Goal: Task Accomplishment & Management: Manage account settings

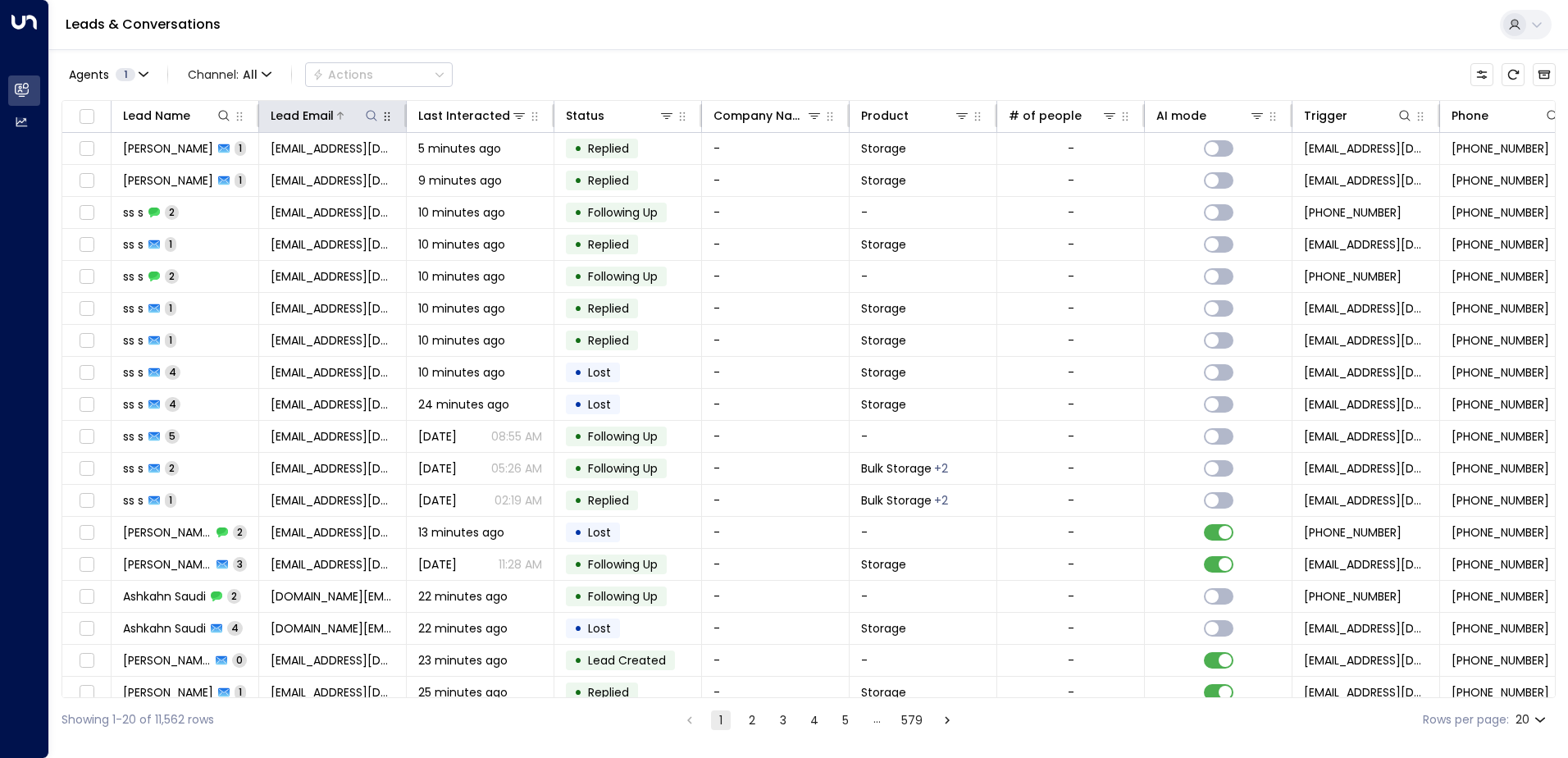
click at [369, 117] on icon at bounding box center [371, 115] width 13 height 13
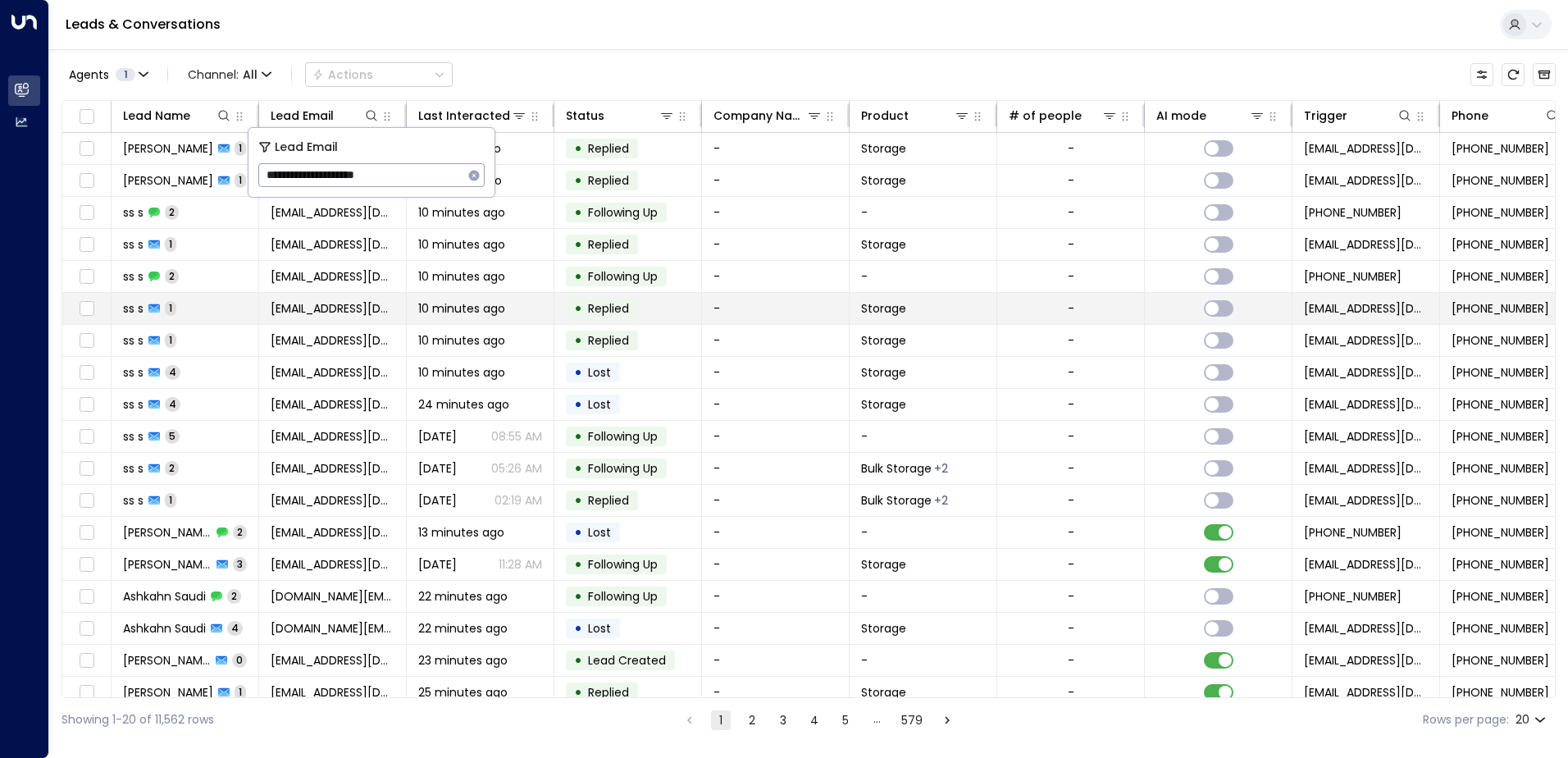
type input "**********"
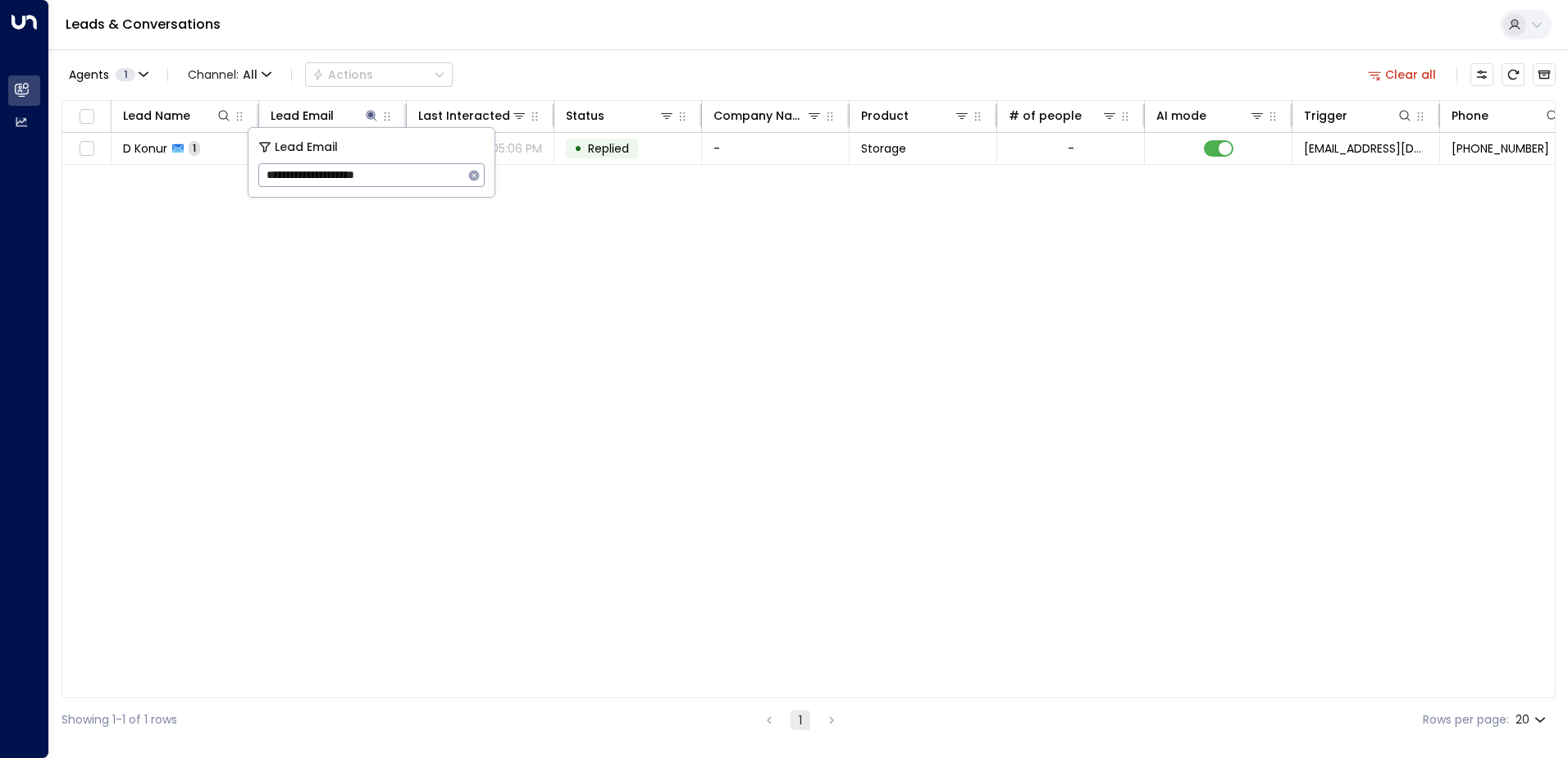
click at [585, 37] on div "Leads & Conversations" at bounding box center [808, 24] width 1519 height 50
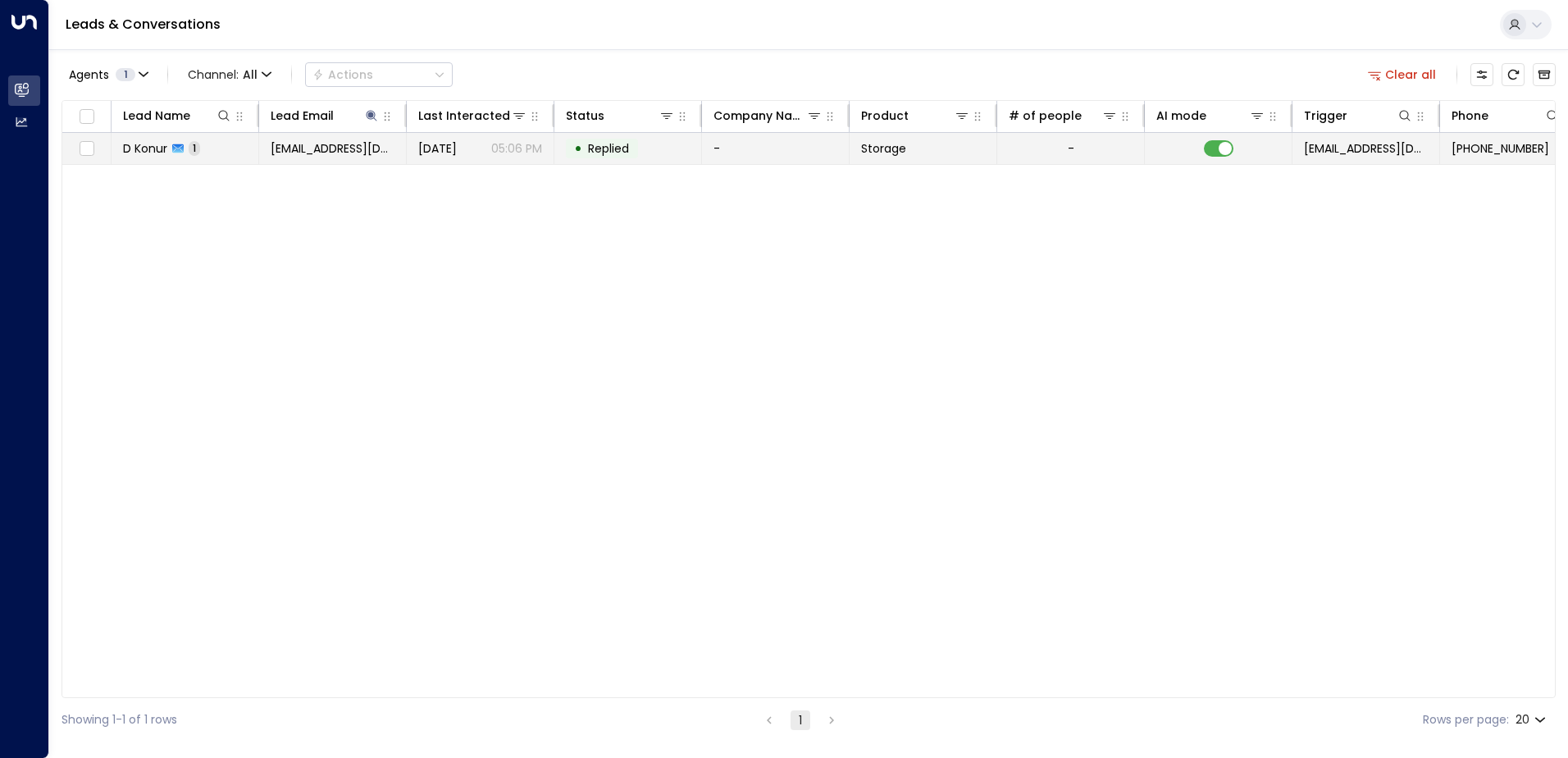
click at [482, 150] on div "[DATE] 05:06 PM" at bounding box center [480, 148] width 123 height 17
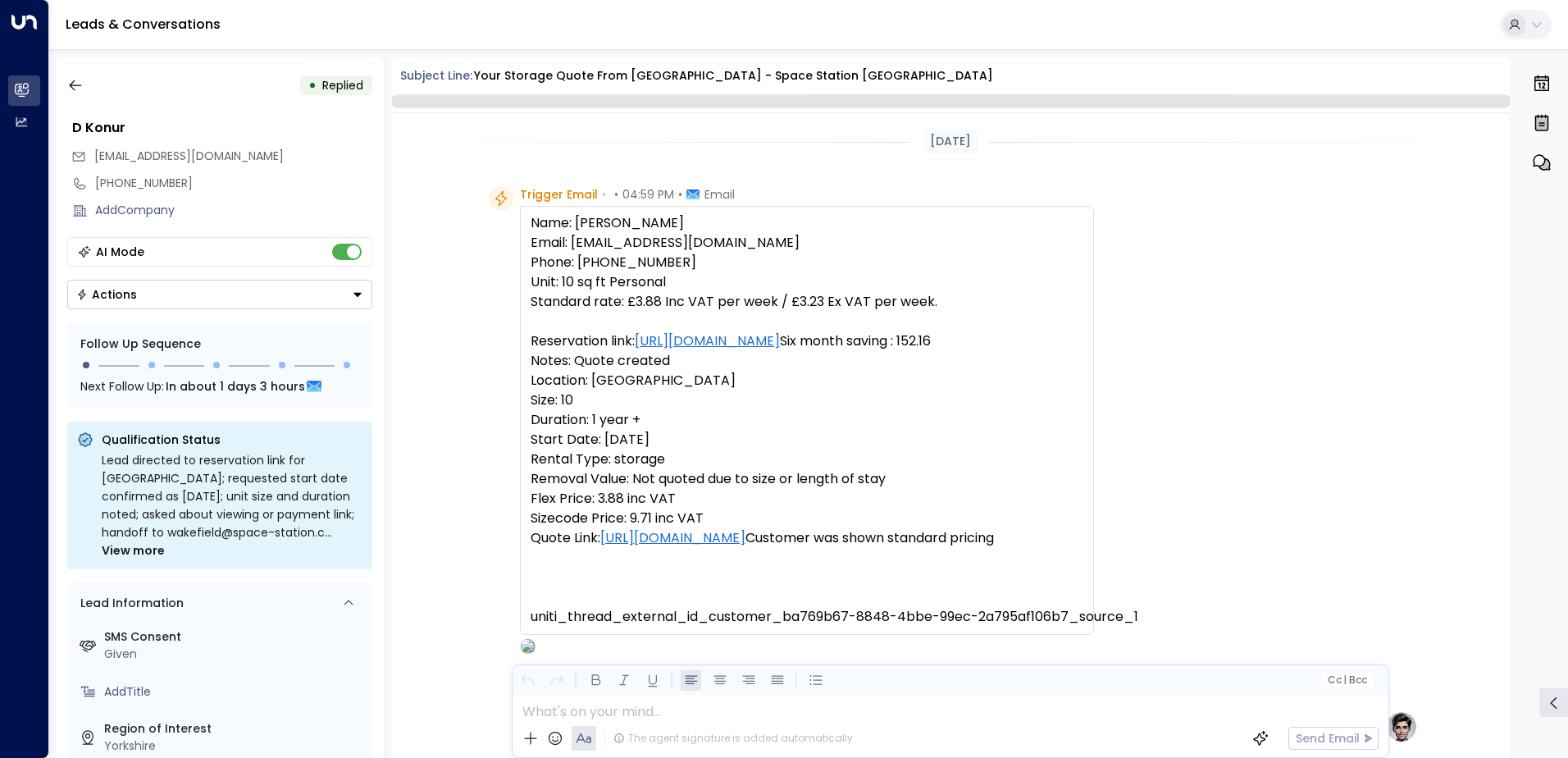
scroll to position [779, 0]
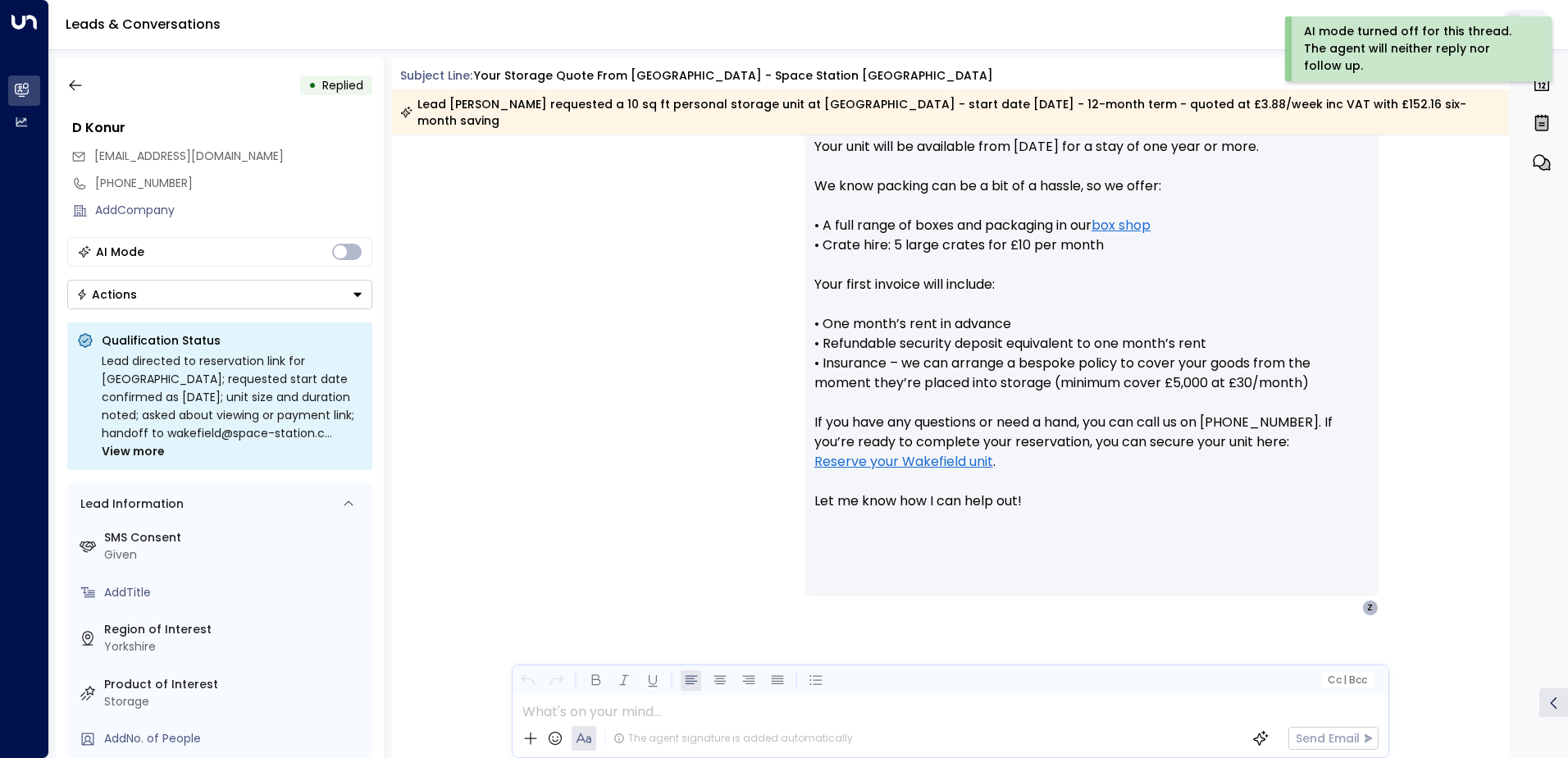
click at [360, 294] on icon "Button group with a nested menu" at bounding box center [357, 295] width 8 height 4
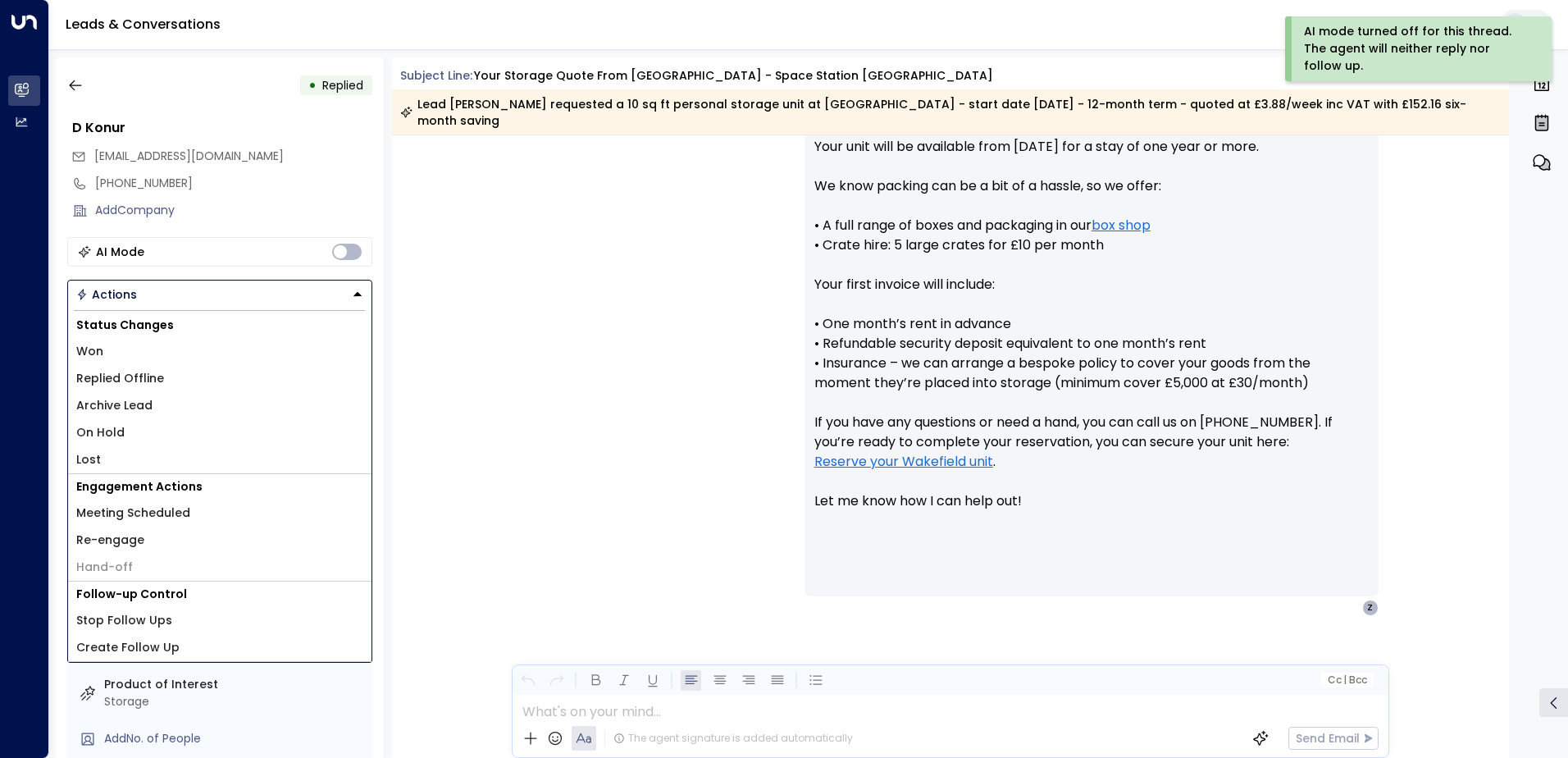
click at [154, 404] on li "Archive Lead" at bounding box center [220, 405] width 304 height 27
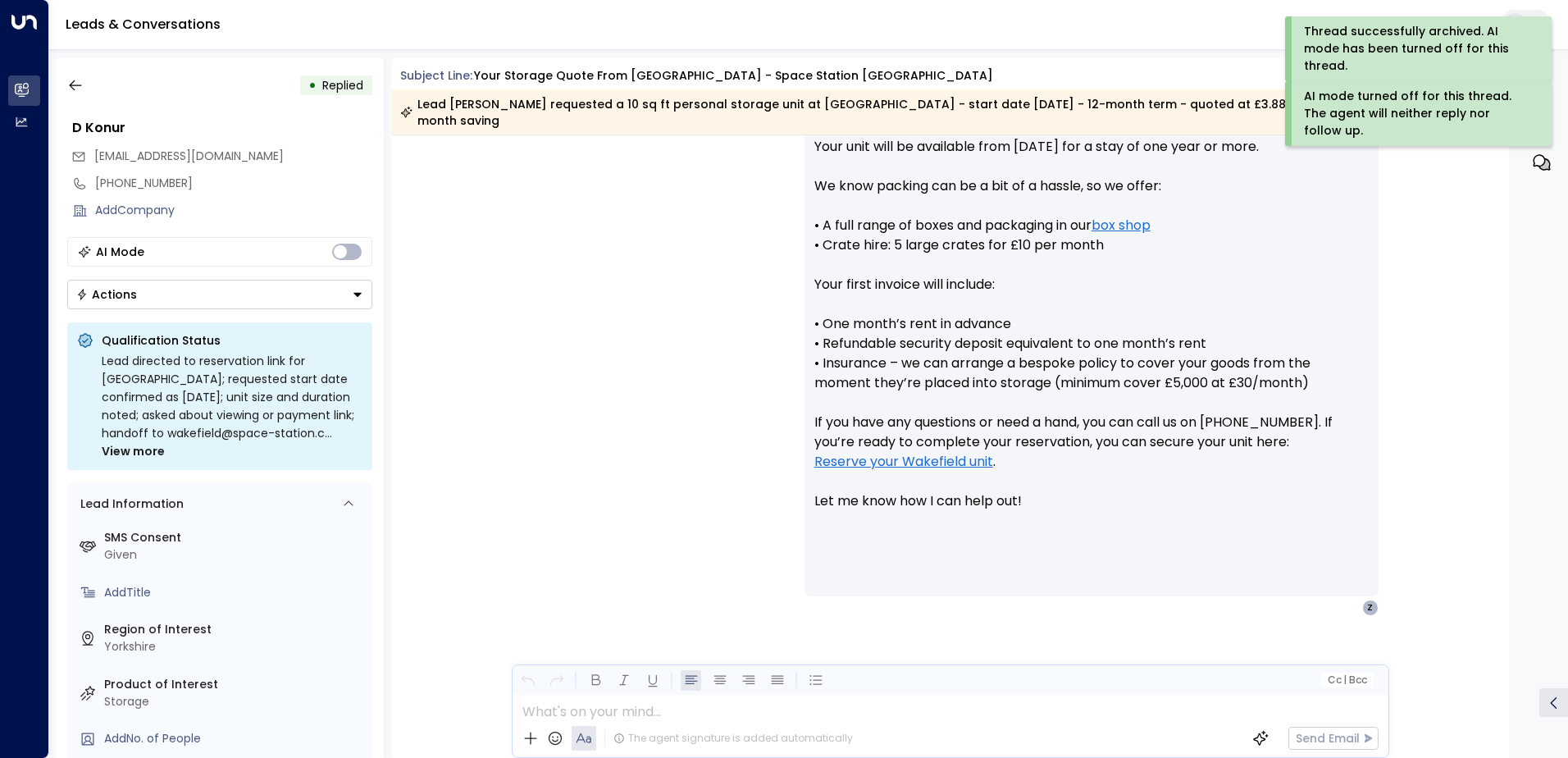
click at [356, 295] on icon "Button group with a nested menu" at bounding box center [357, 295] width 8 height 4
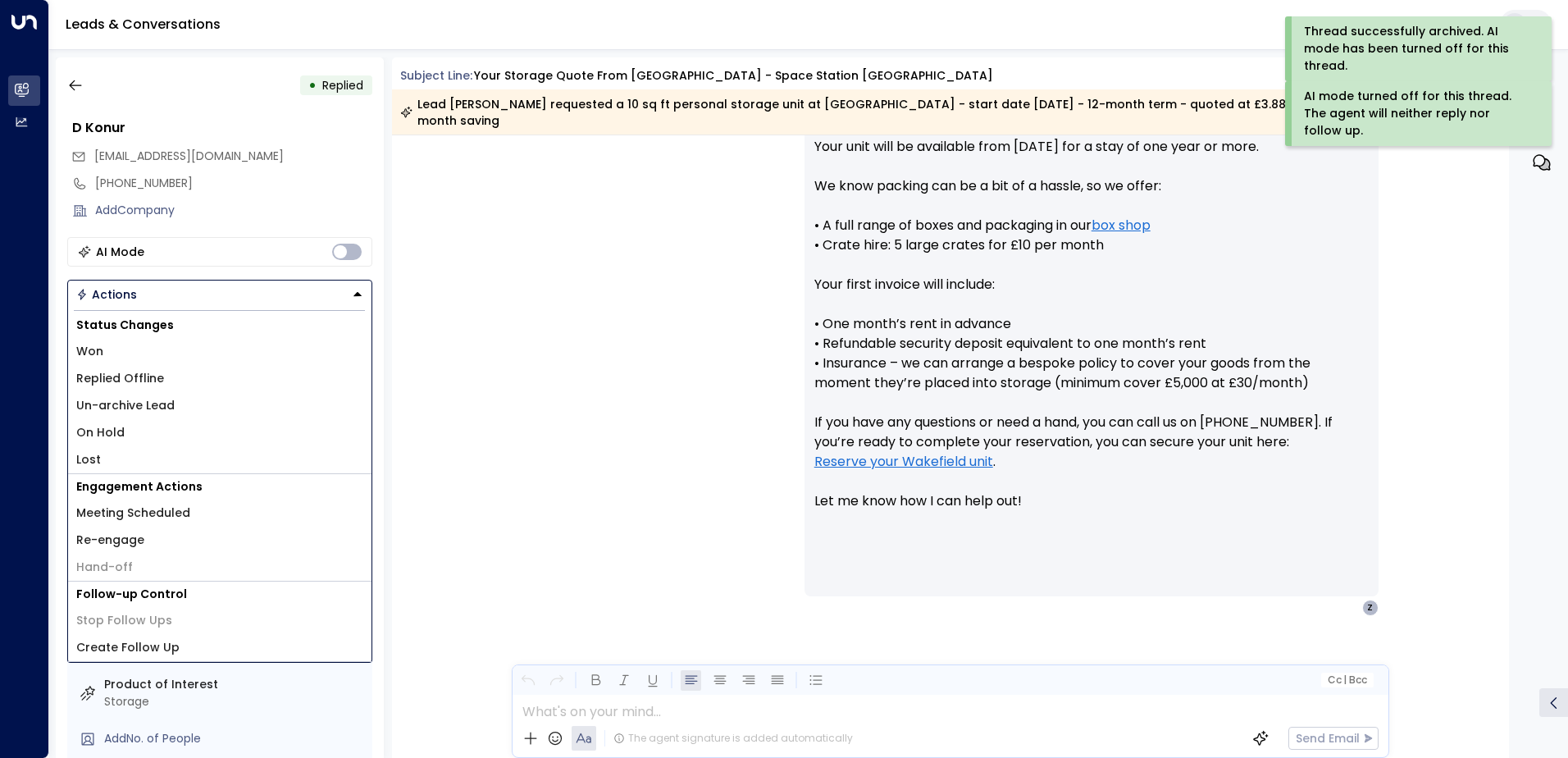
click at [161, 373] on li "Replied Offline" at bounding box center [220, 379] width 304 height 27
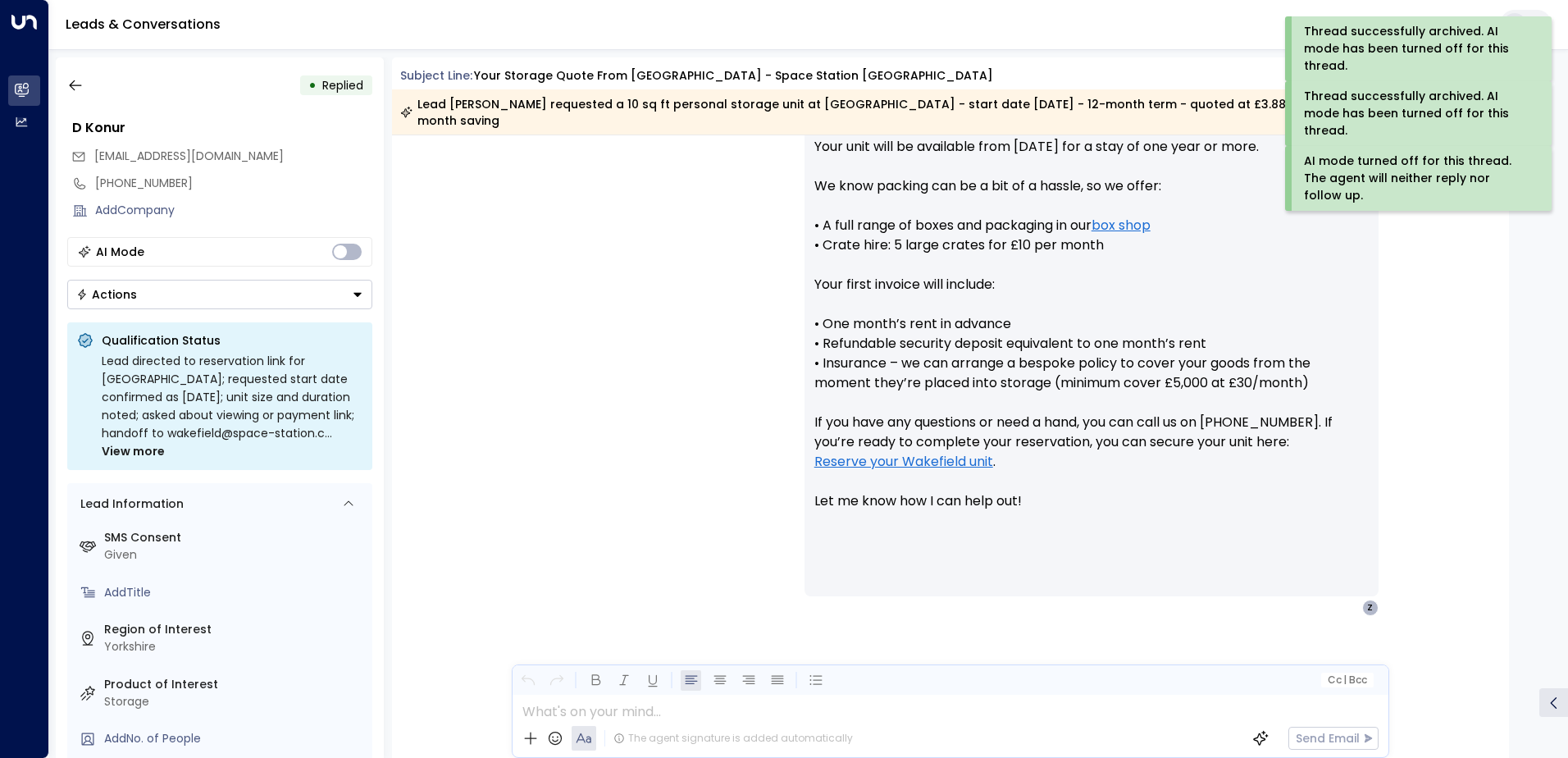
click at [275, 146] on div "[EMAIL_ADDRESS][DOMAIN_NAME]" at bounding box center [221, 157] width 301 height 27
click at [72, 83] on icon "button" at bounding box center [75, 85] width 17 height 17
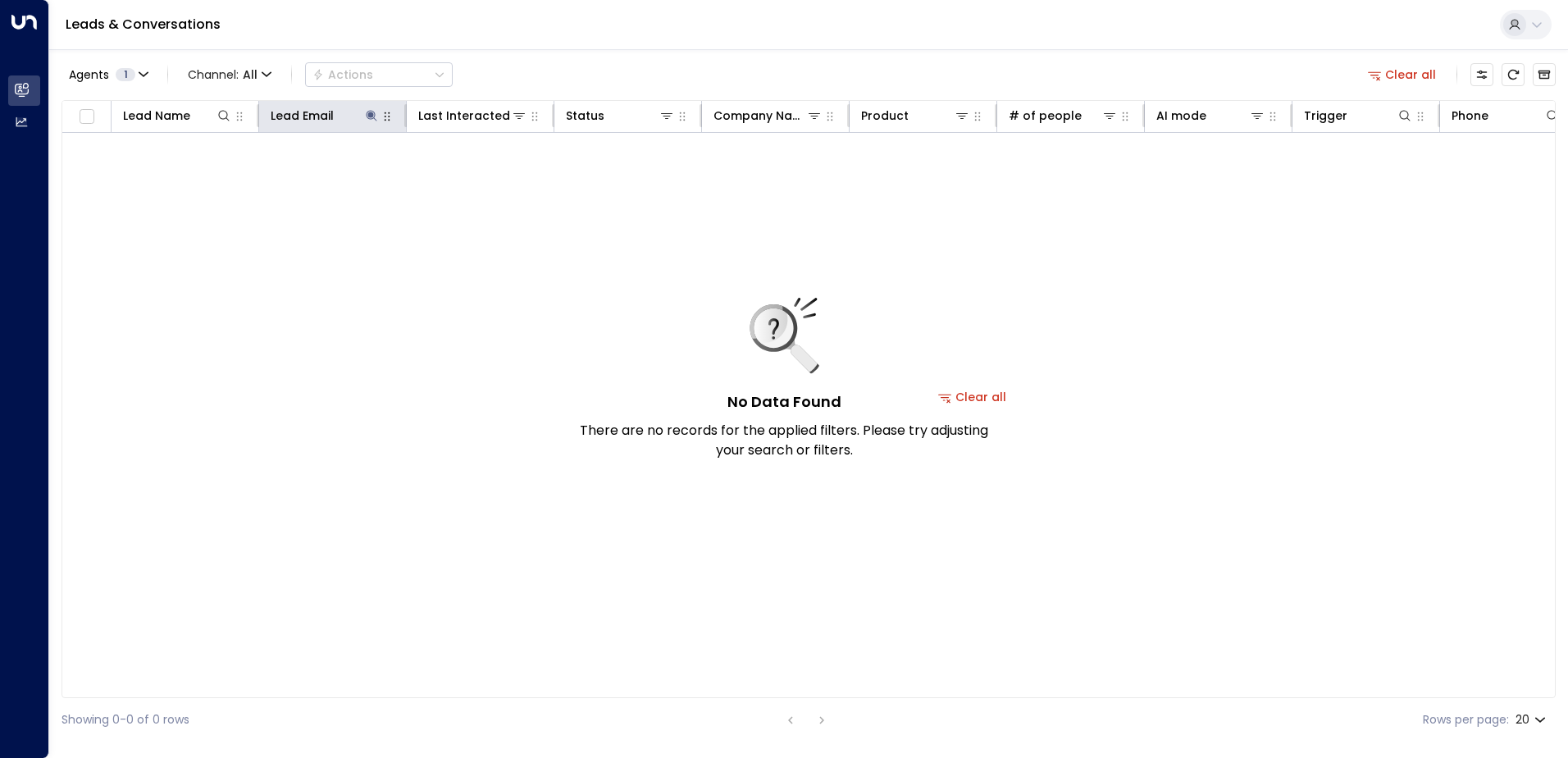
drag, startPoint x: 370, startPoint y: 111, endPoint x: 380, endPoint y: 124, distance: 16.4
click at [371, 111] on icon at bounding box center [370, 115] width 11 height 11
click at [475, 177] on icon "button" at bounding box center [474, 174] width 11 height 11
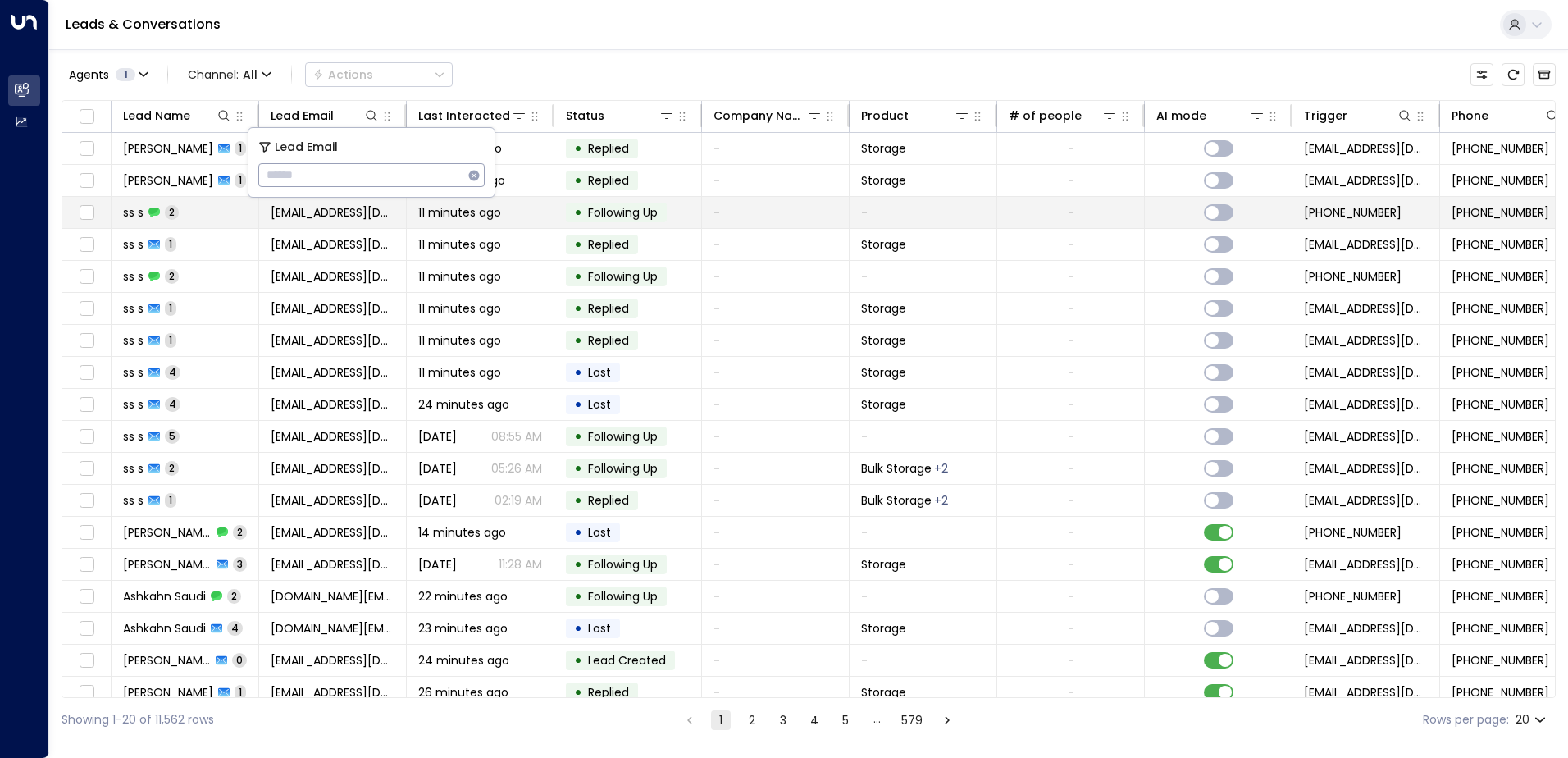
type input "**********"
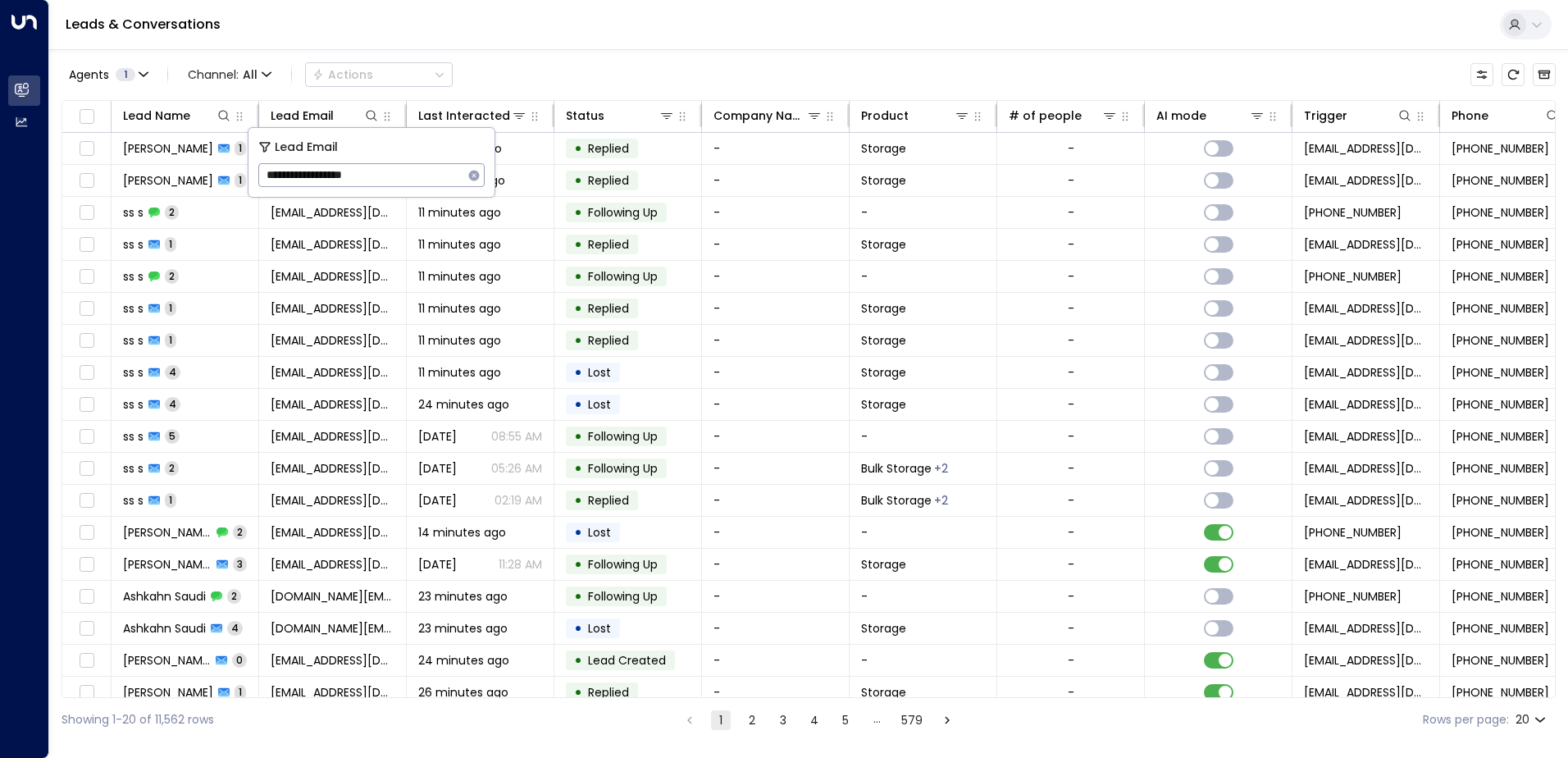
click at [623, 40] on div "Leads & Conversations" at bounding box center [808, 24] width 1519 height 50
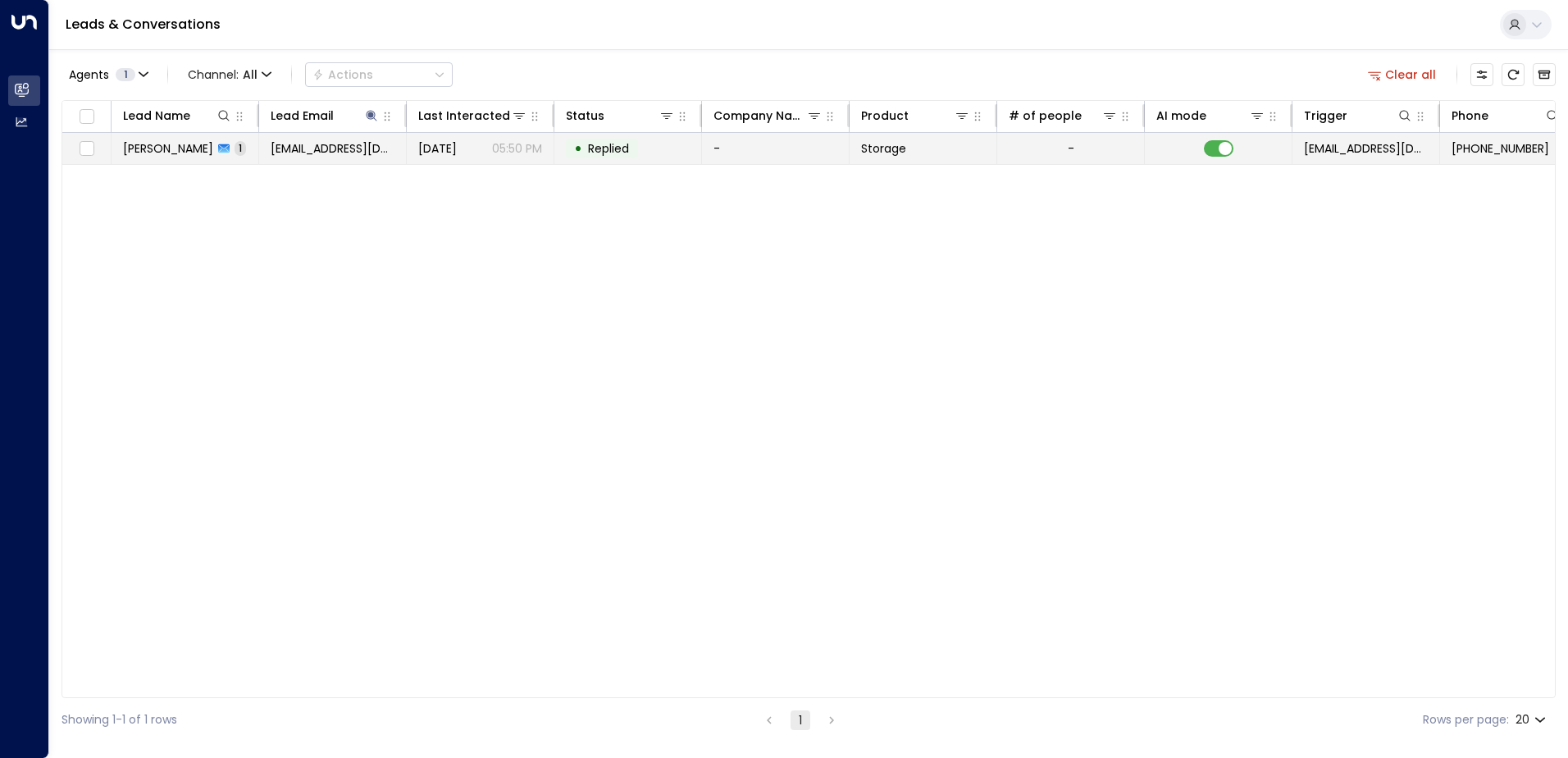
click at [328, 151] on span "[EMAIL_ADDRESS][DOMAIN_NAME]" at bounding box center [332, 148] width 123 height 17
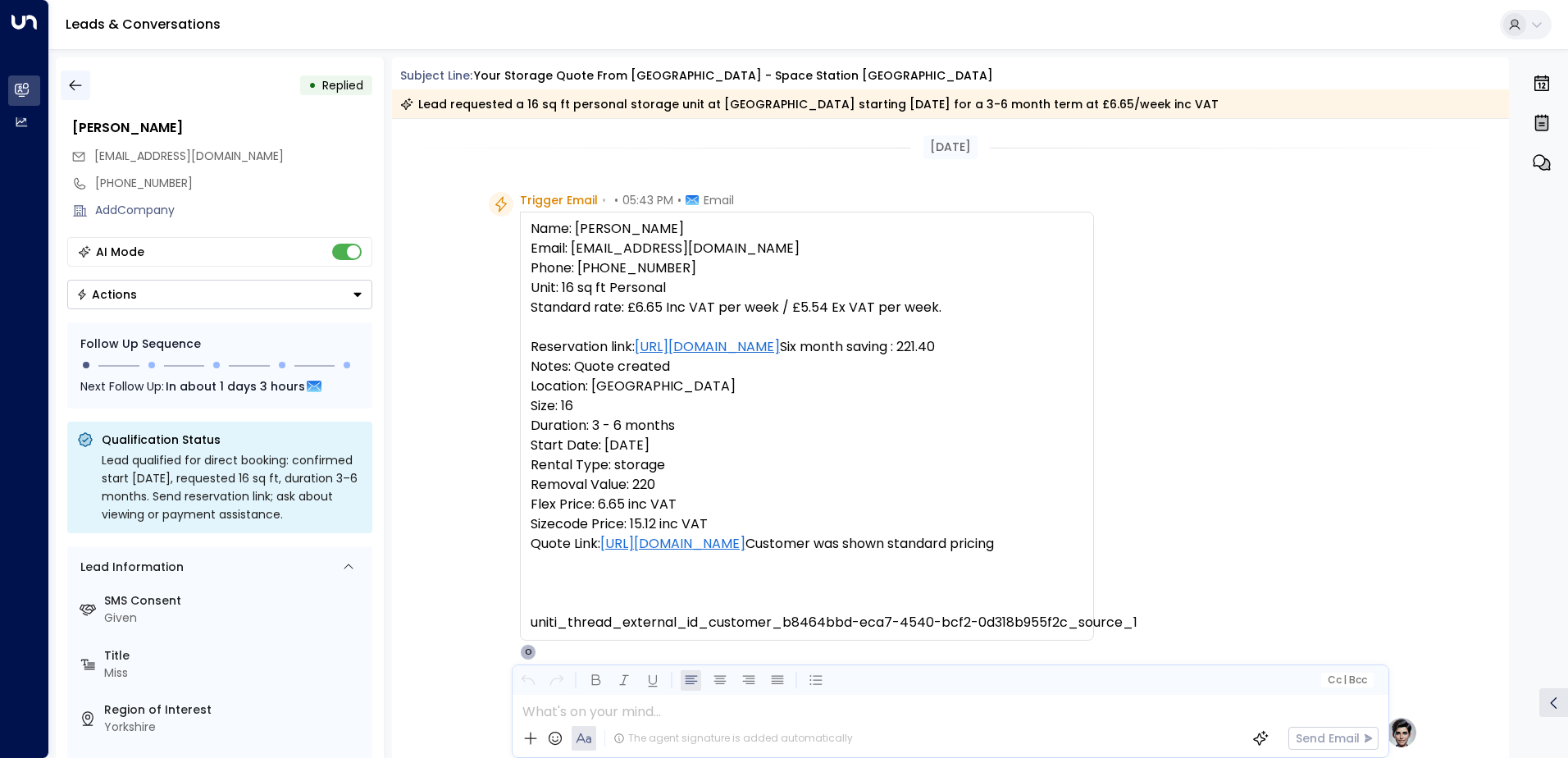
click at [77, 85] on icon "button" at bounding box center [74, 85] width 13 height 11
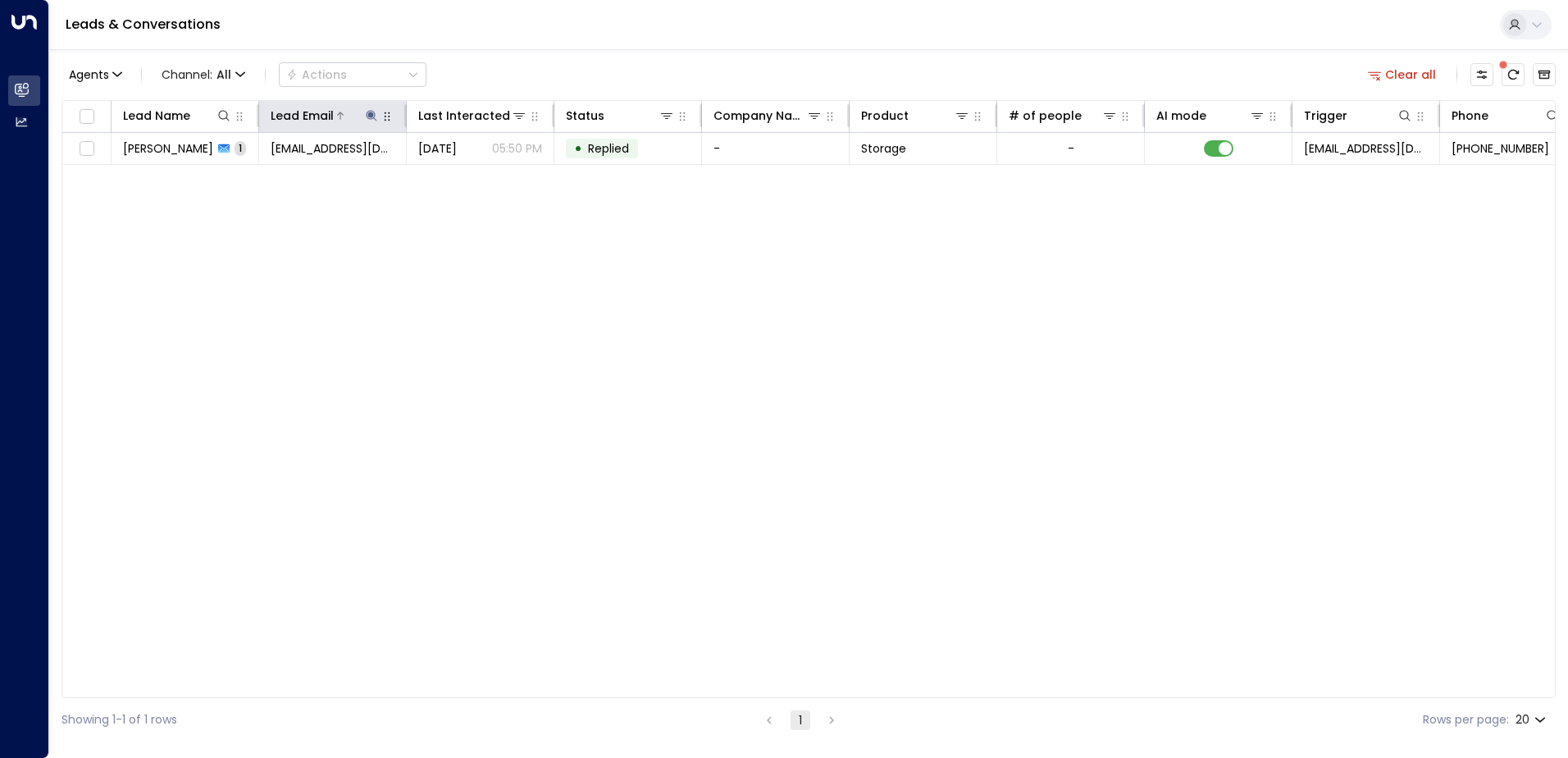
click at [374, 118] on icon at bounding box center [370, 115] width 11 height 11
click at [471, 176] on icon "button" at bounding box center [474, 174] width 11 height 11
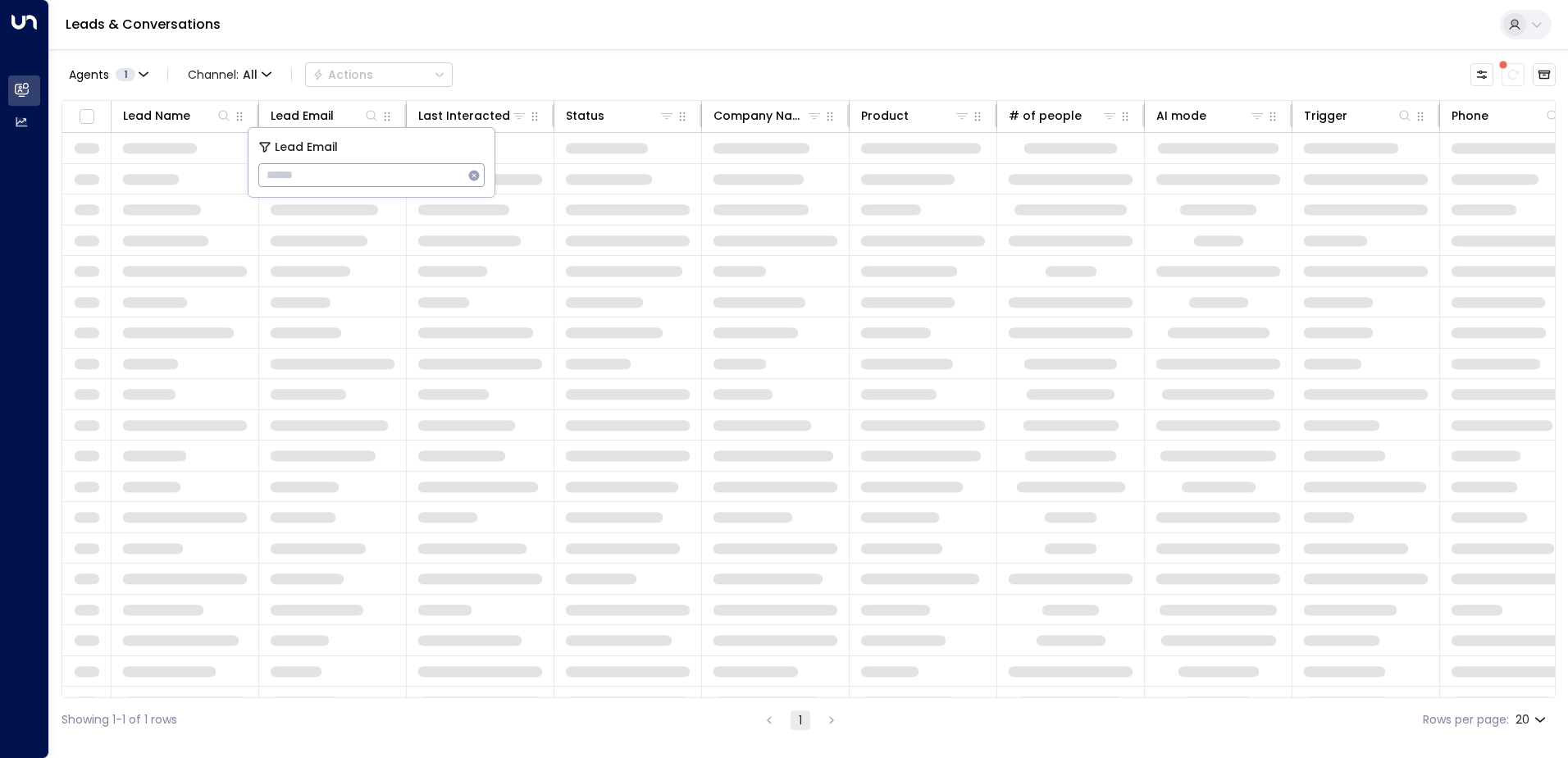
type input "**********"
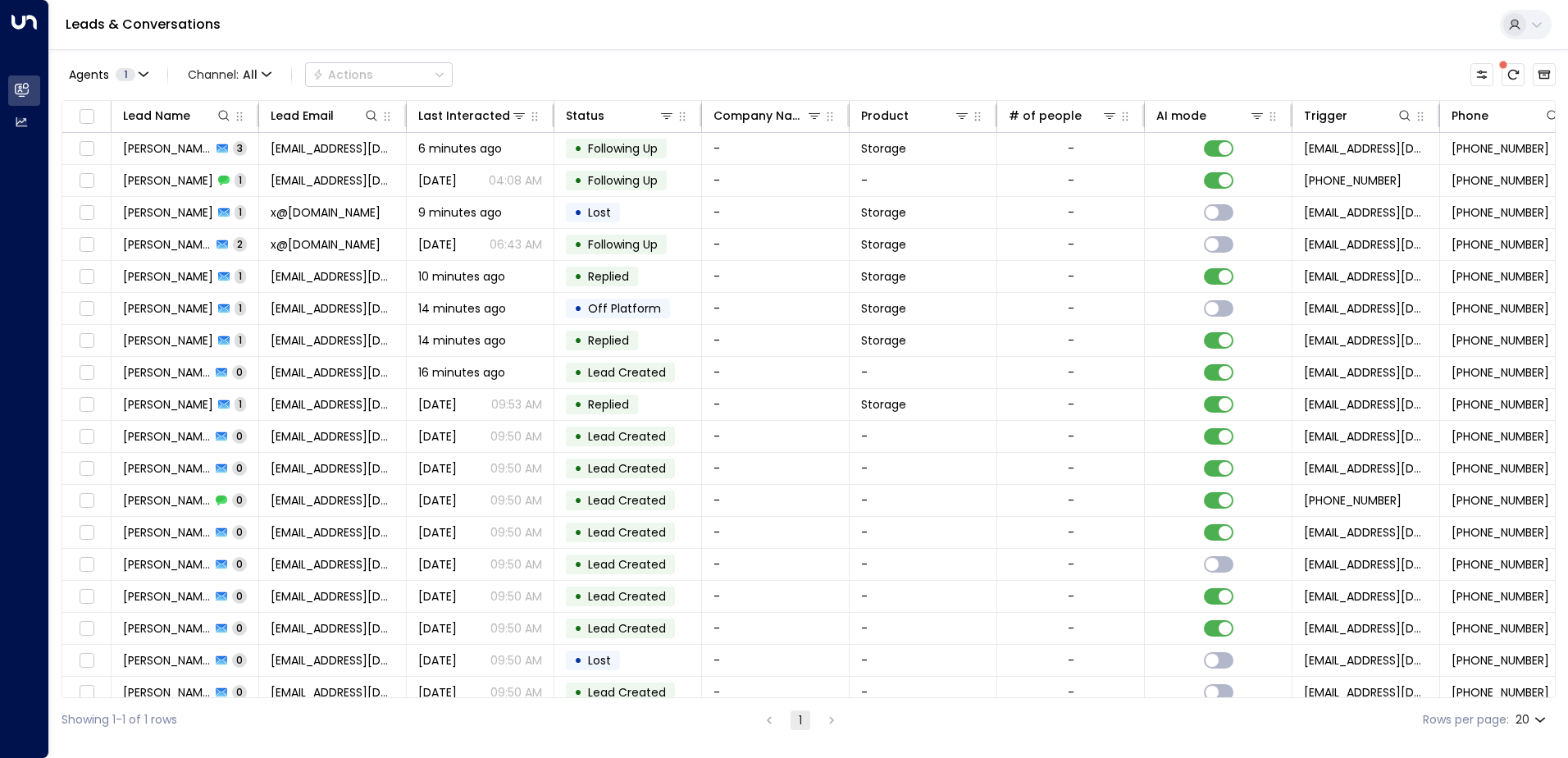
click at [575, 26] on div "Leads & Conversations" at bounding box center [808, 24] width 1519 height 50
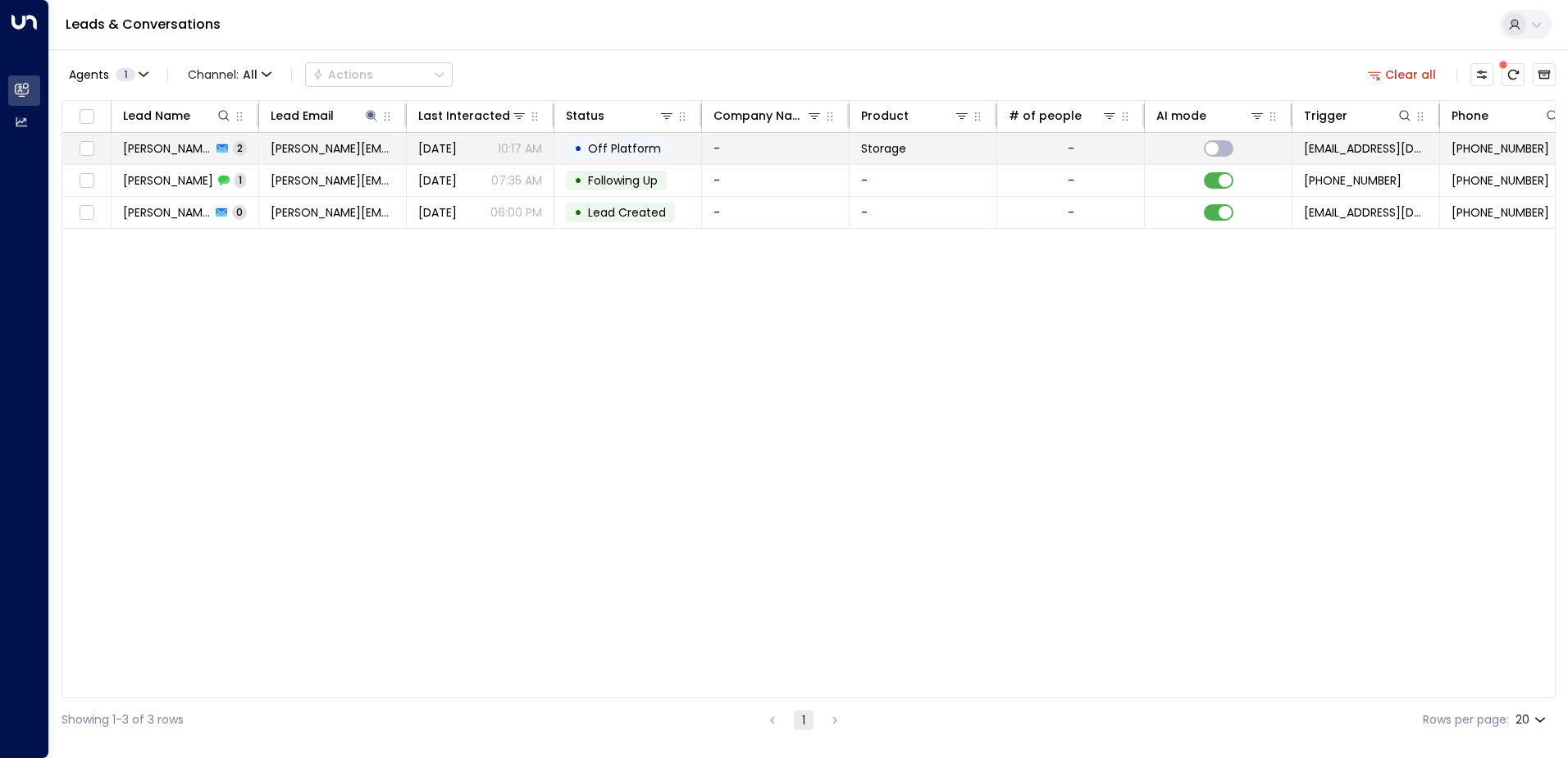
click at [187, 154] on span "[PERSON_NAME]" at bounding box center [167, 148] width 88 height 17
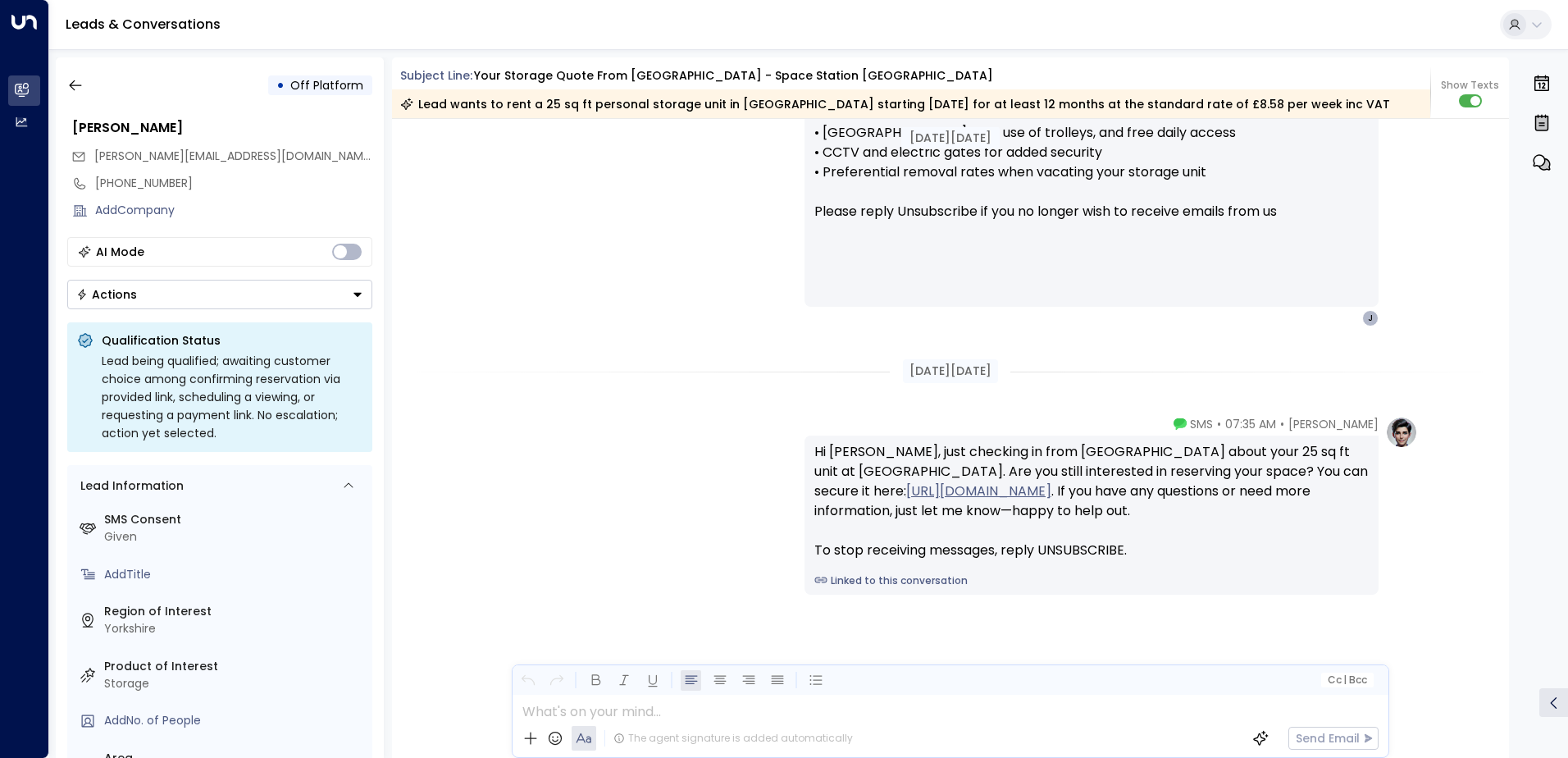
scroll to position [1313, 0]
click at [78, 86] on icon "button" at bounding box center [75, 85] width 17 height 17
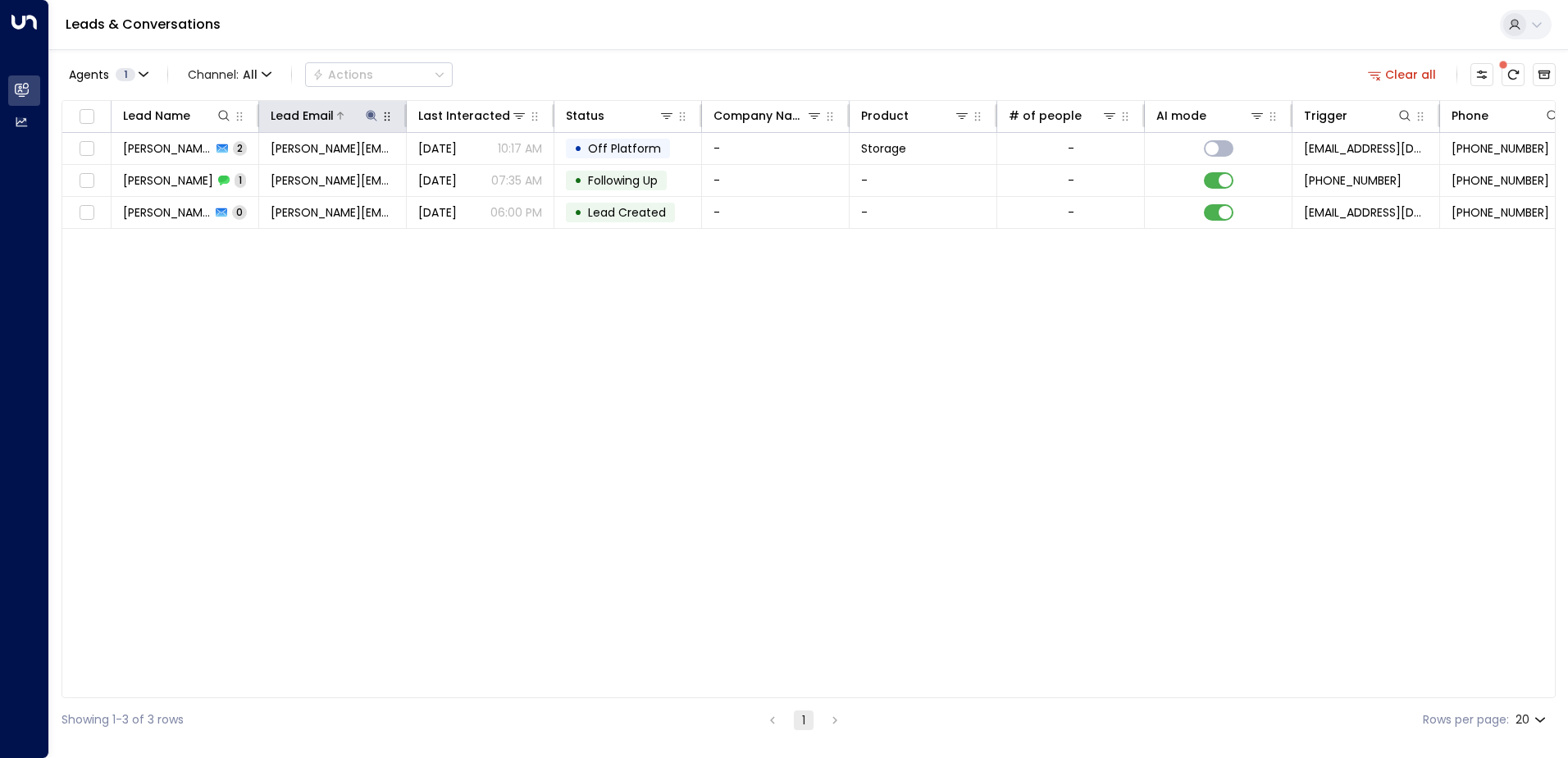
click at [376, 118] on icon at bounding box center [371, 115] width 13 height 13
click at [472, 176] on icon "button" at bounding box center [473, 174] width 13 height 13
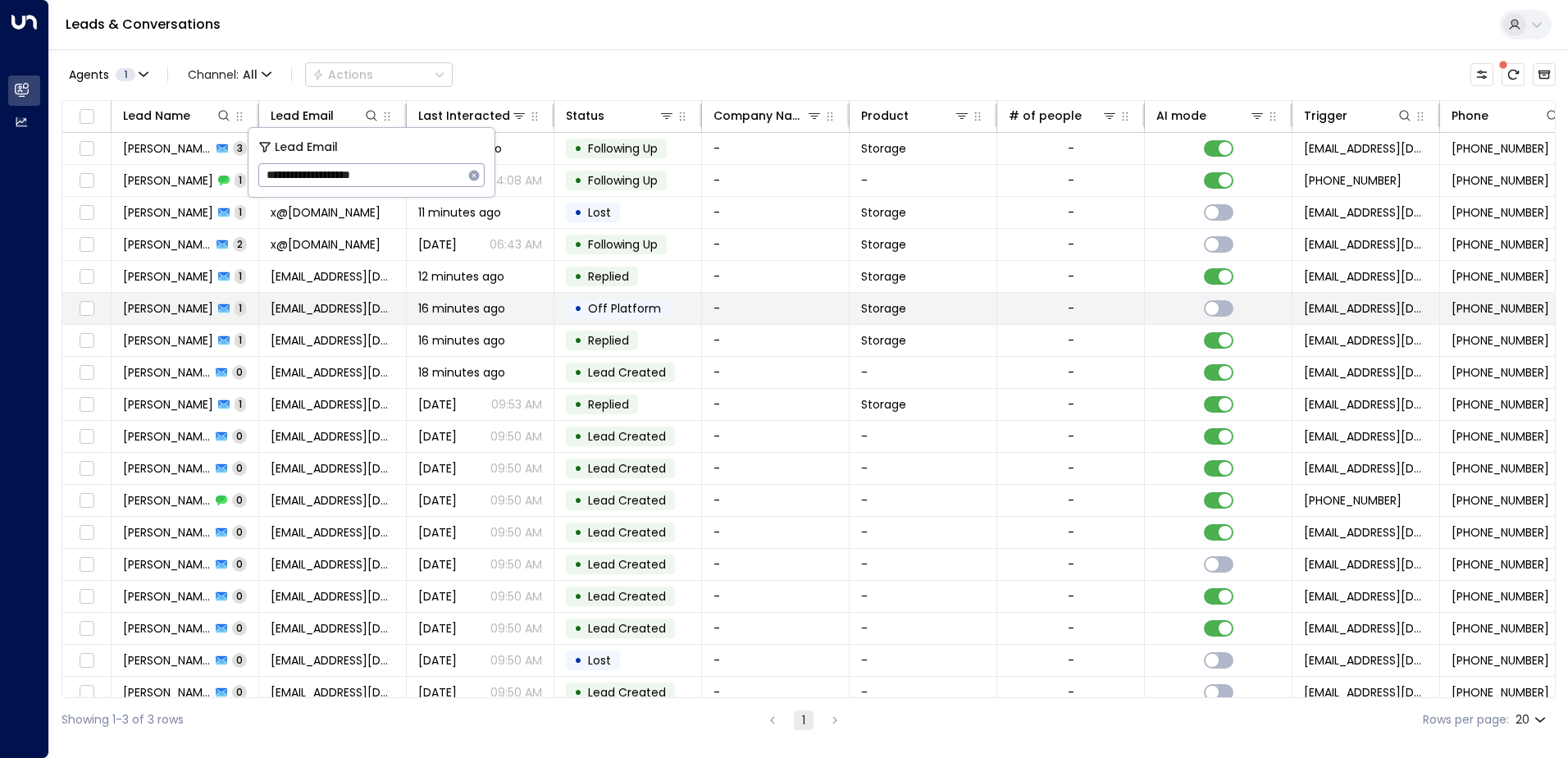
type input "**********"
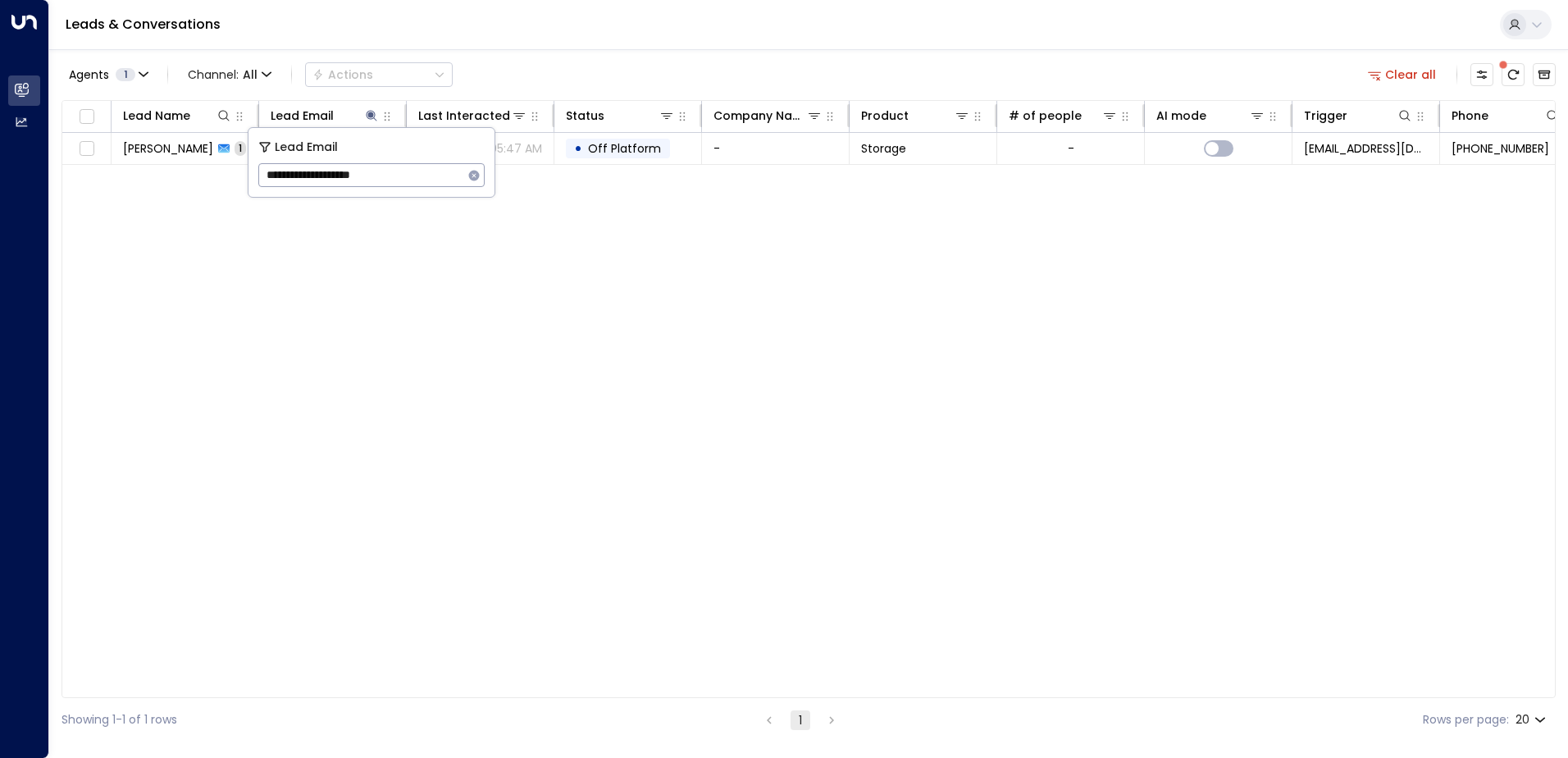
click at [536, 39] on div "Leads & Conversations" at bounding box center [808, 24] width 1519 height 50
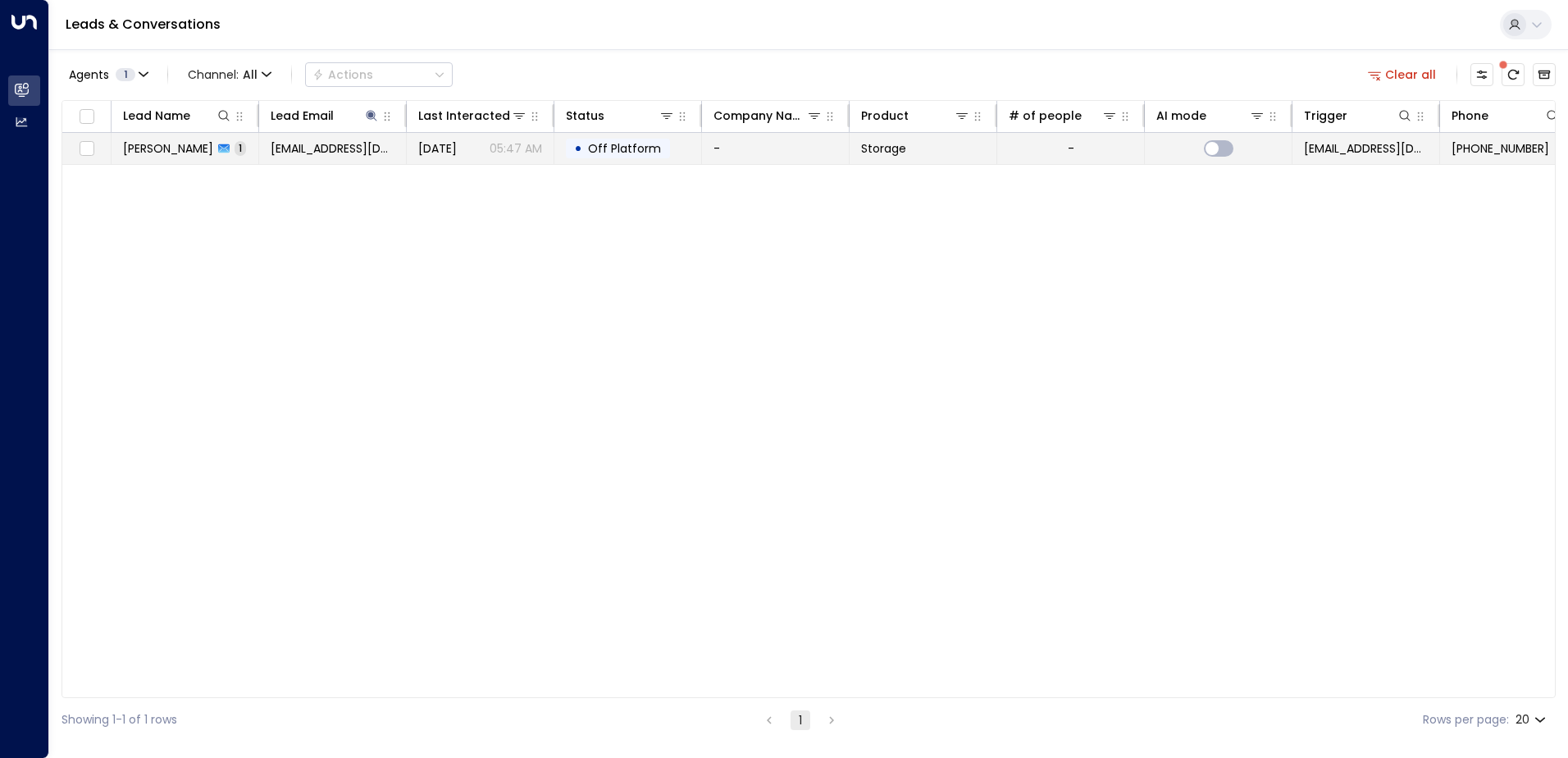
click at [347, 147] on span "[EMAIL_ADDRESS][DOMAIN_NAME]" at bounding box center [332, 148] width 123 height 17
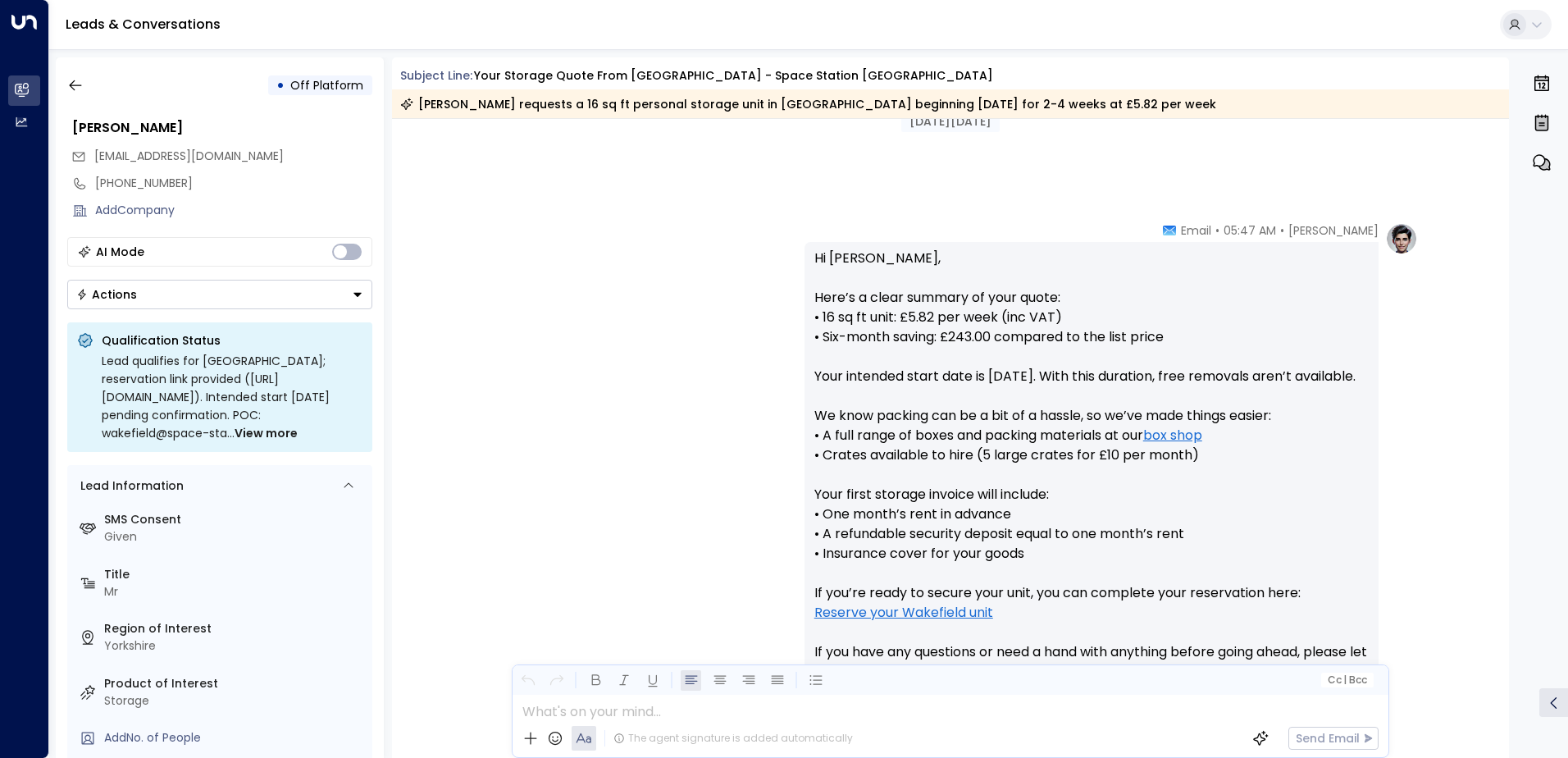
scroll to position [209, 0]
